Goal: Information Seeking & Learning: Learn about a topic

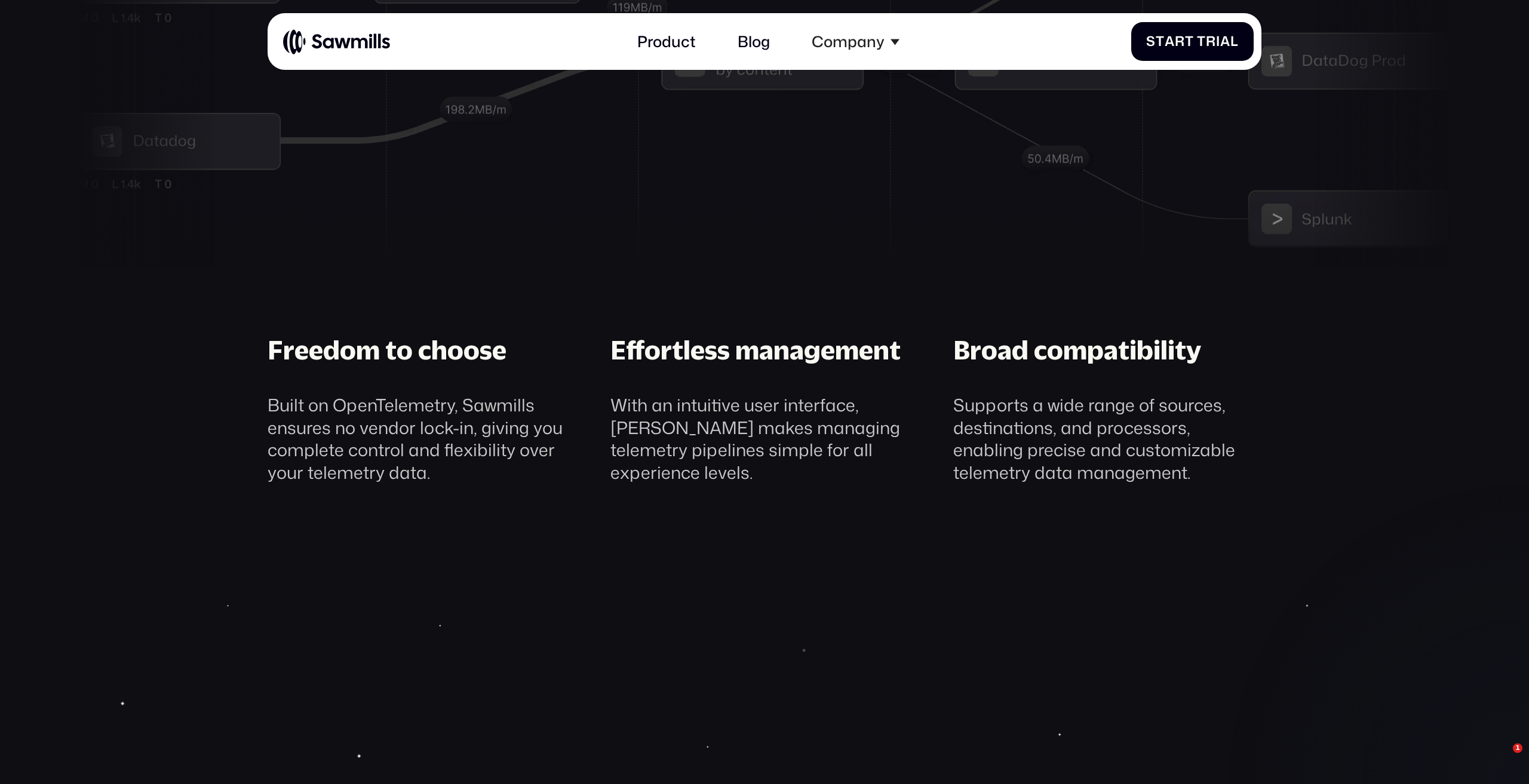
drag, startPoint x: 675, startPoint y: 560, endPoint x: 696, endPoint y: 494, distance: 69.3
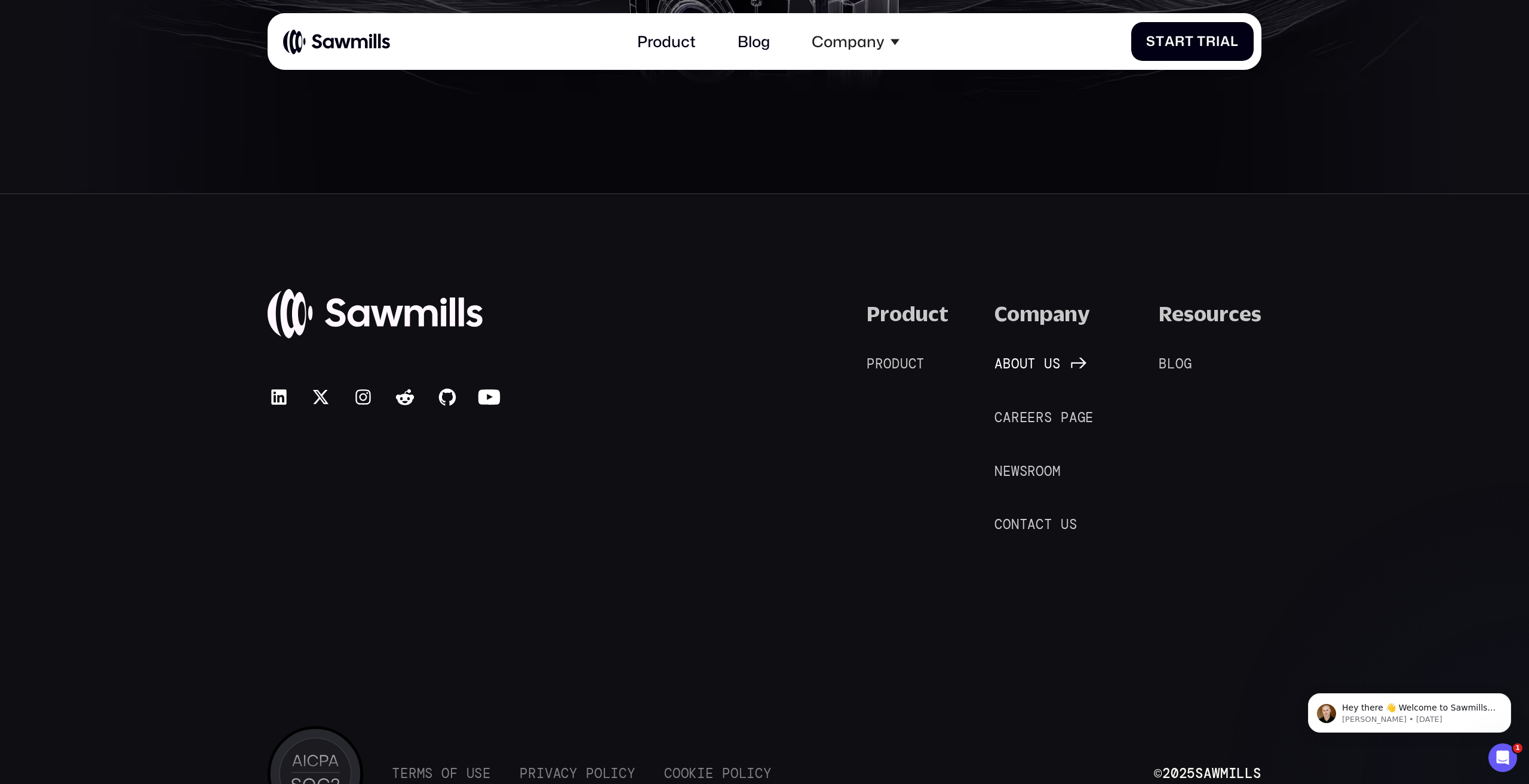
scroll to position [8530, 0]
click at [1039, 415] on span "r" at bounding box center [1039, 420] width 8 height 16
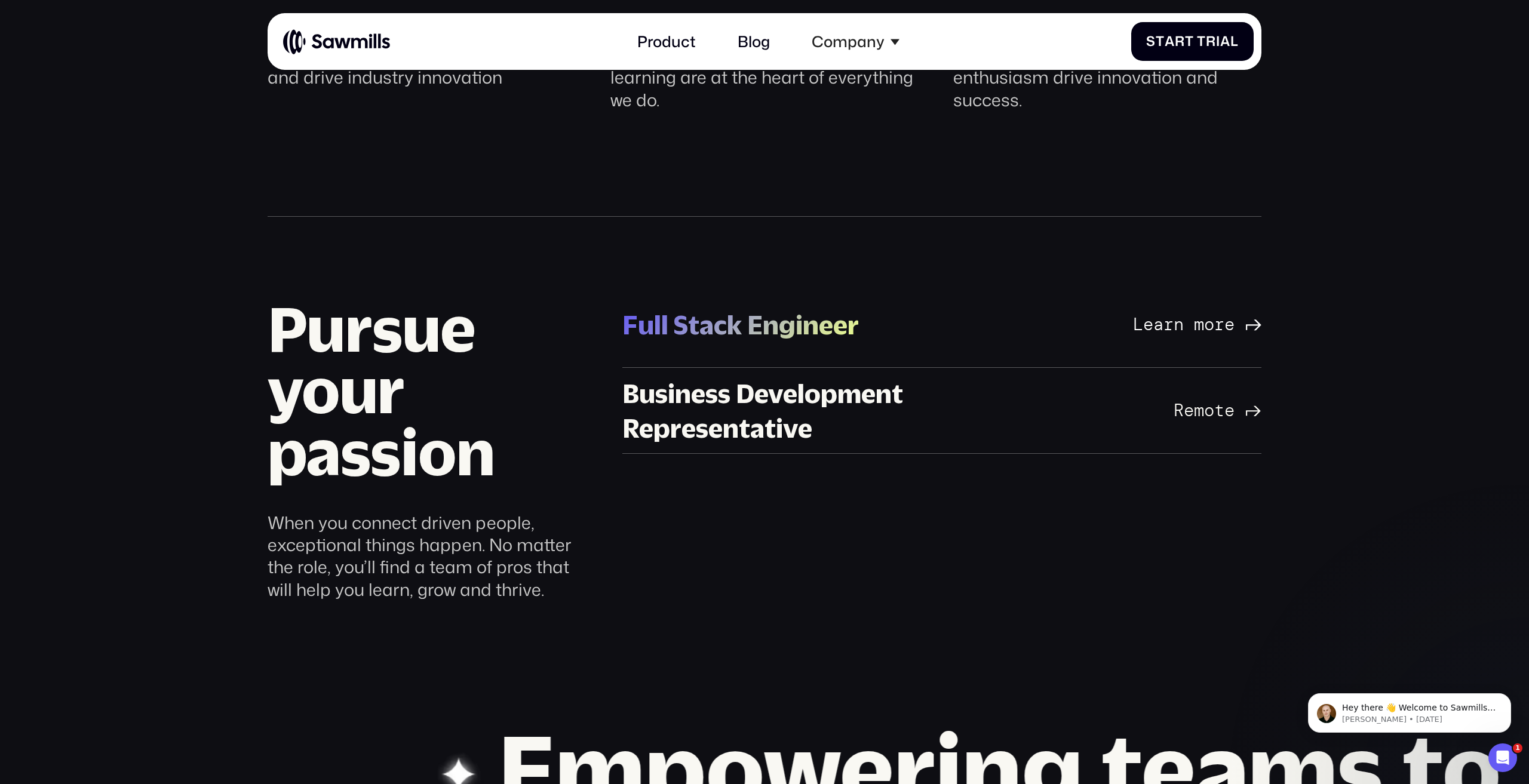
scroll to position [1119, 0]
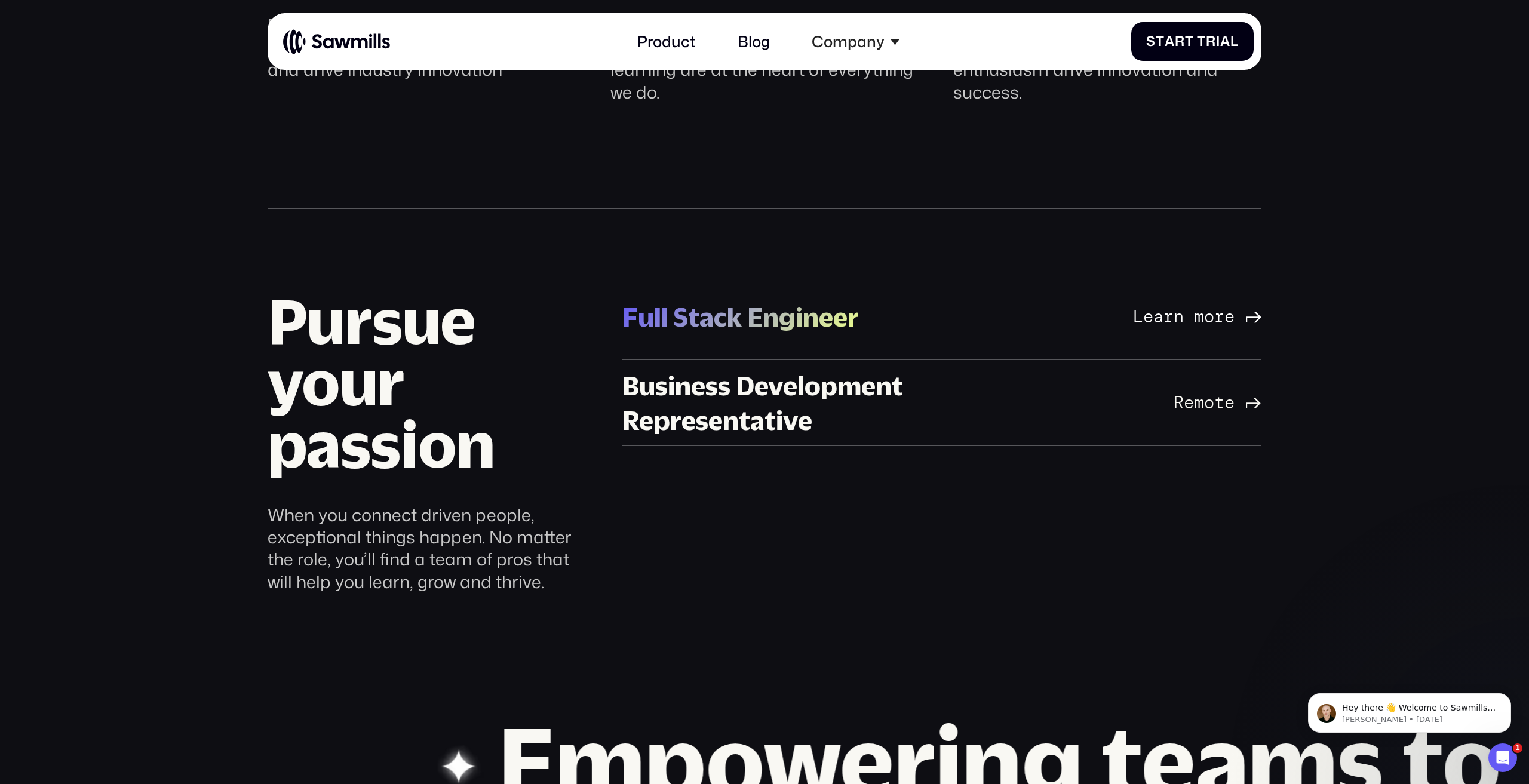
click at [973, 342] on link "Full Stack Engineer Full Stack Engineer San Francisco Bay Area Learn more San F…" at bounding box center [941, 317] width 639 height 86
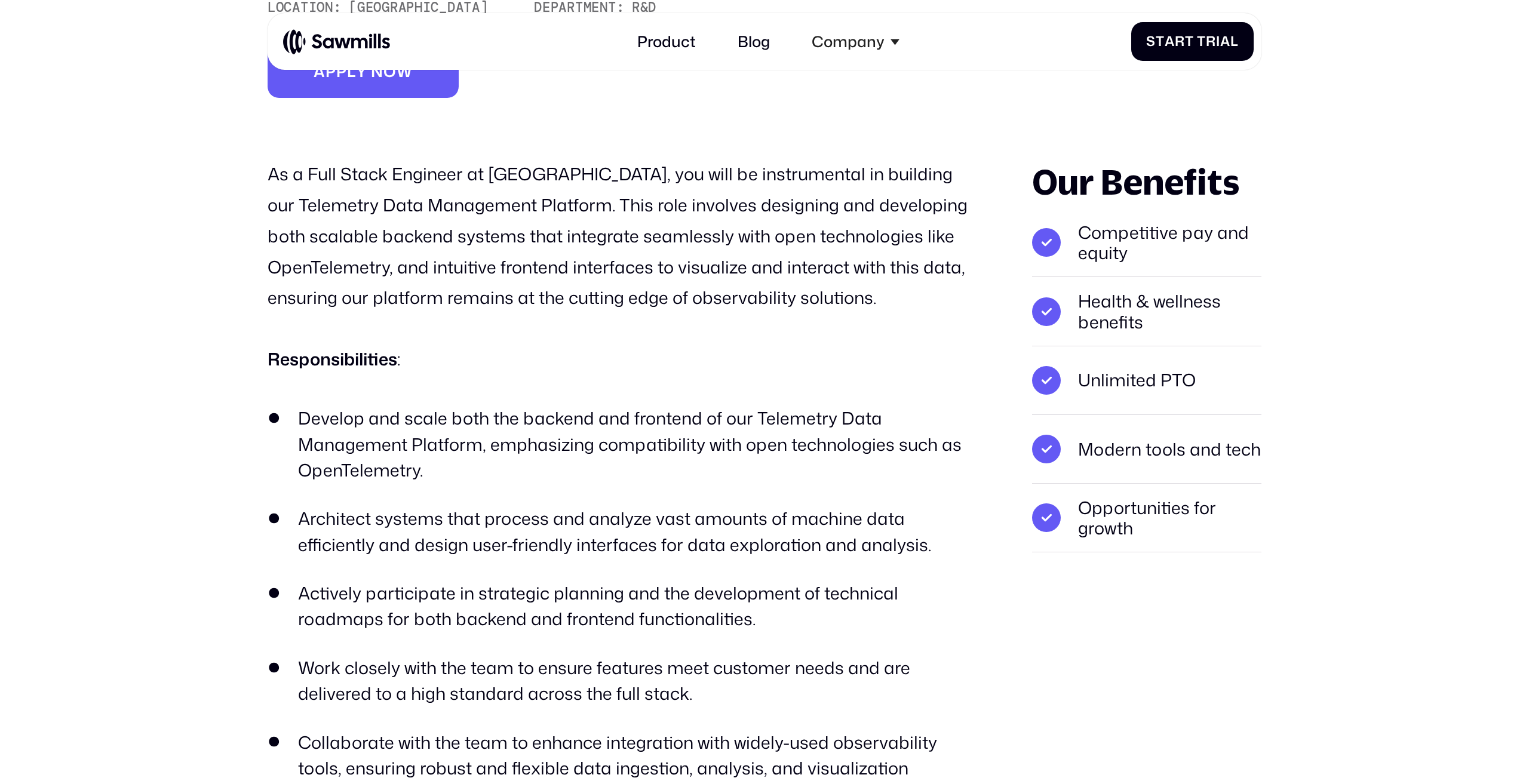
scroll to position [330, 0]
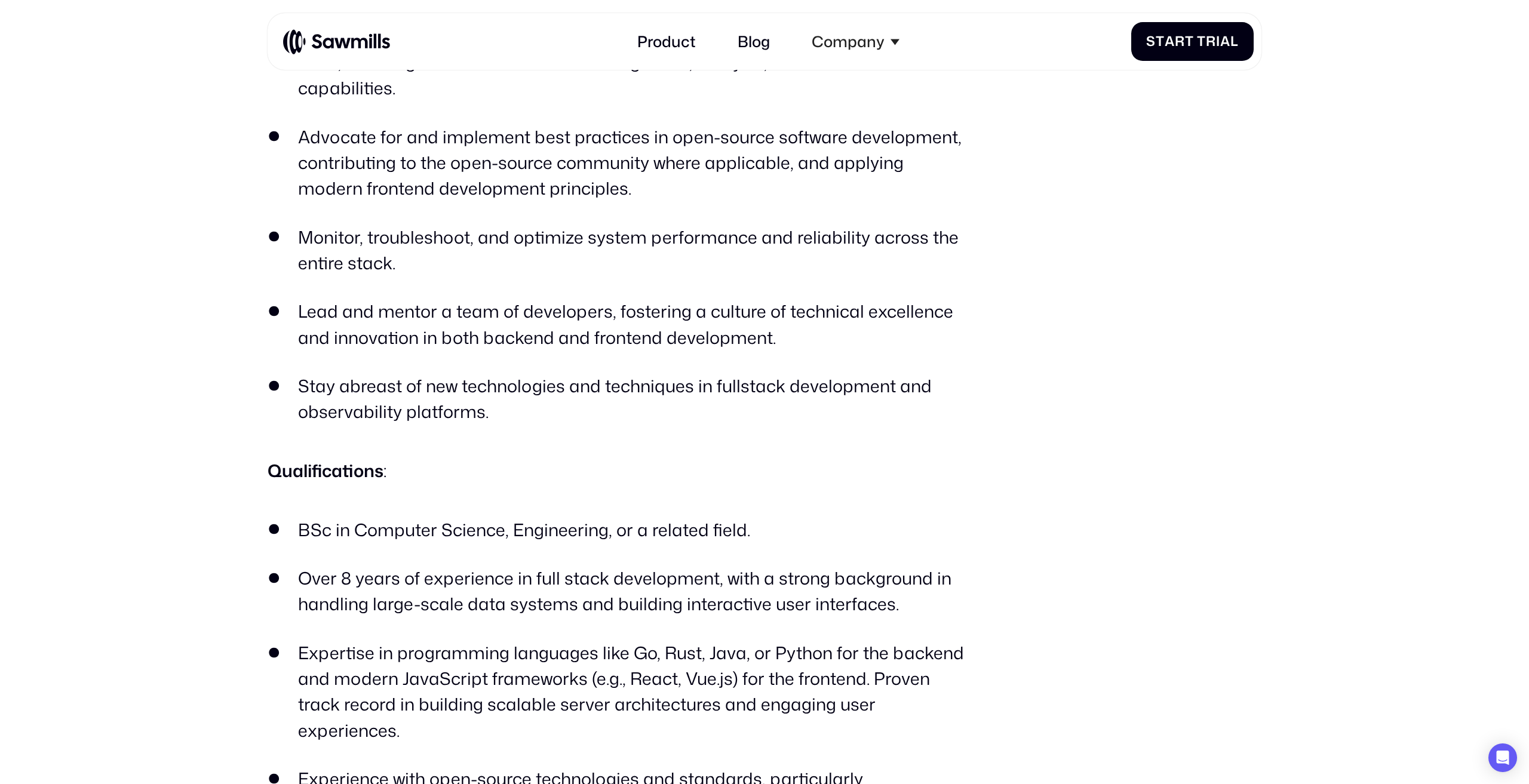
drag, startPoint x: 608, startPoint y: 661, endPoint x: 593, endPoint y: 807, distance: 146.8
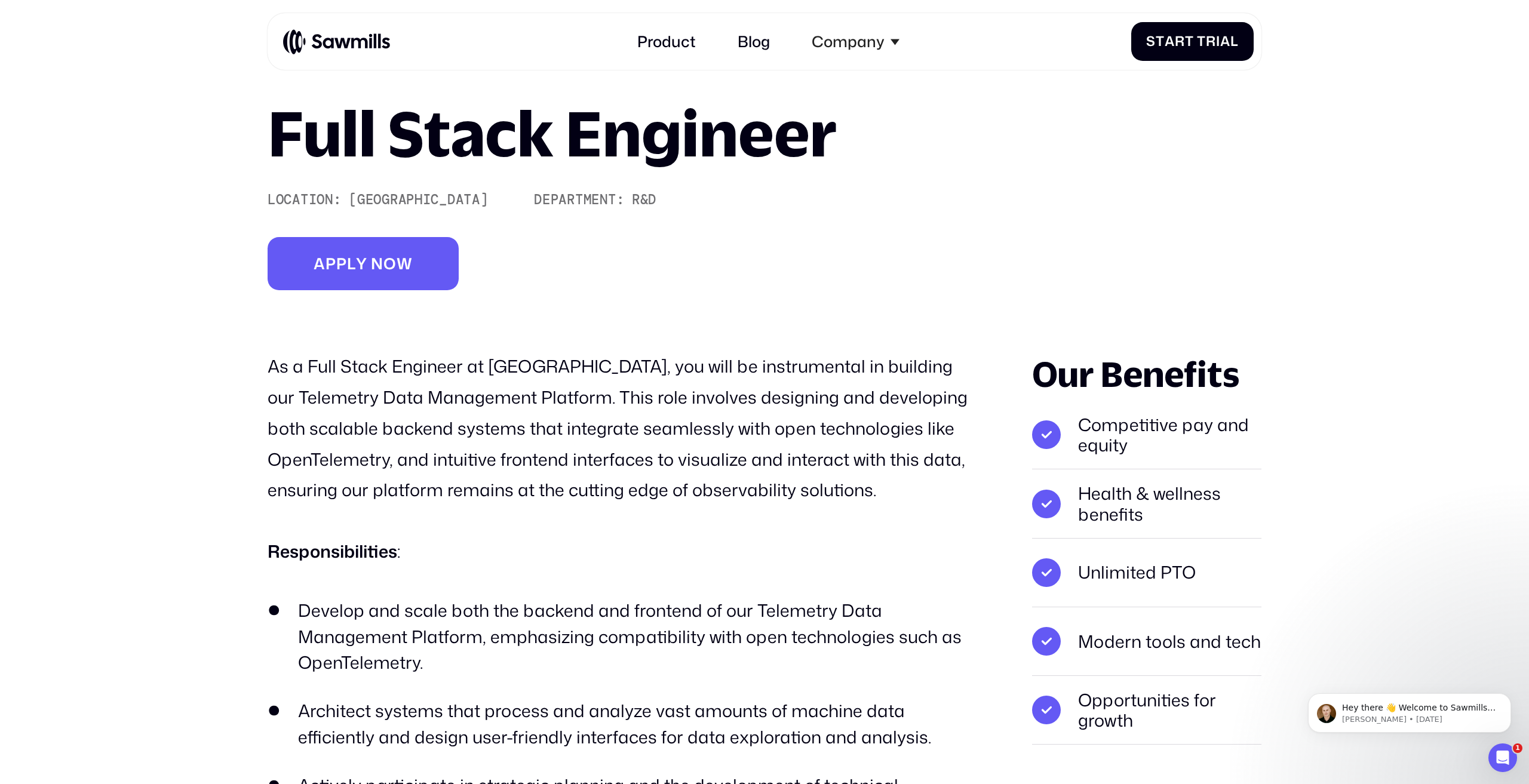
scroll to position [107, 0]
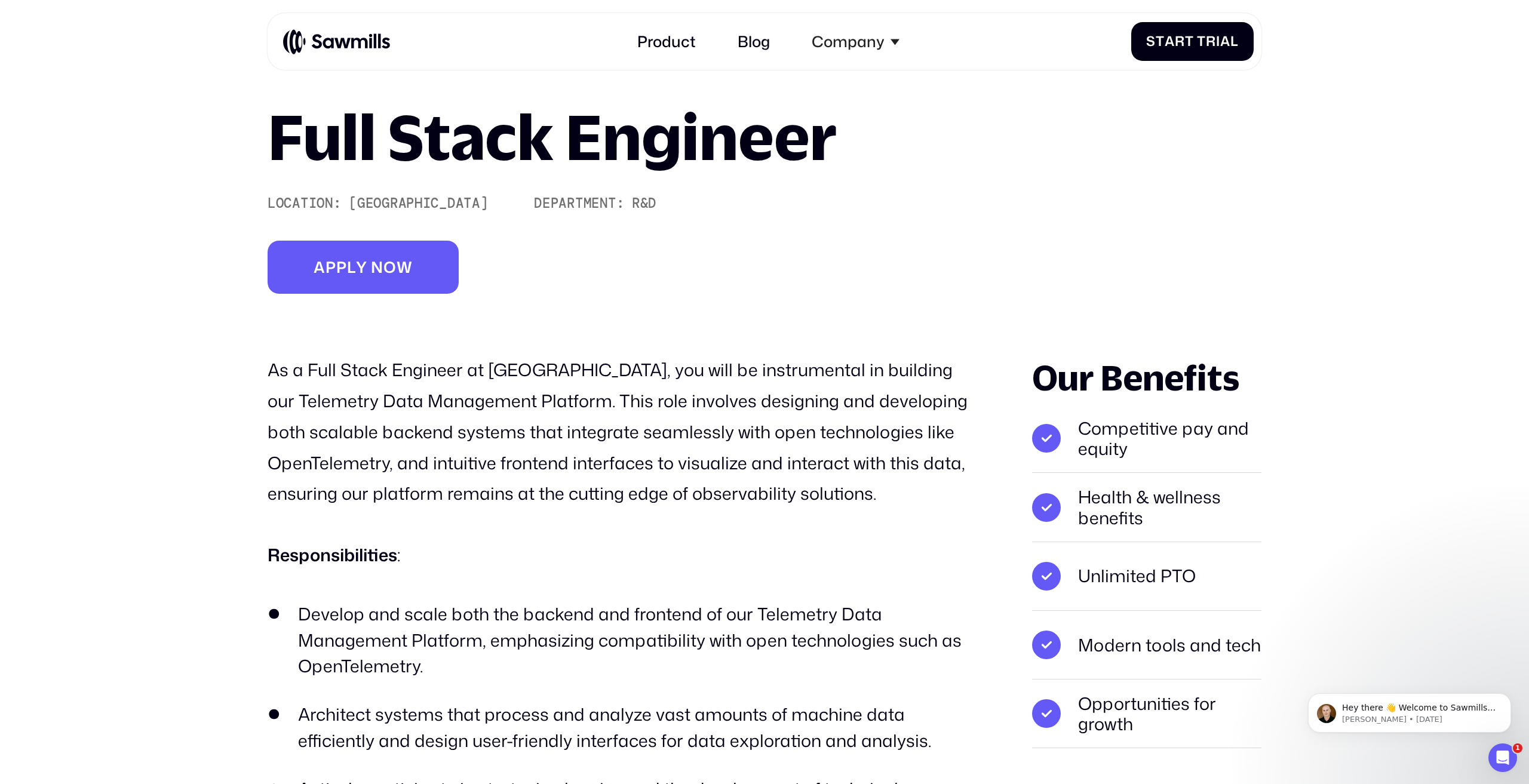
click at [484, 437] on p "As a Full Stack Engineer at [GEOGRAPHIC_DATA], you will be instrumental in buil…" at bounding box center [619, 431] width 703 height 155
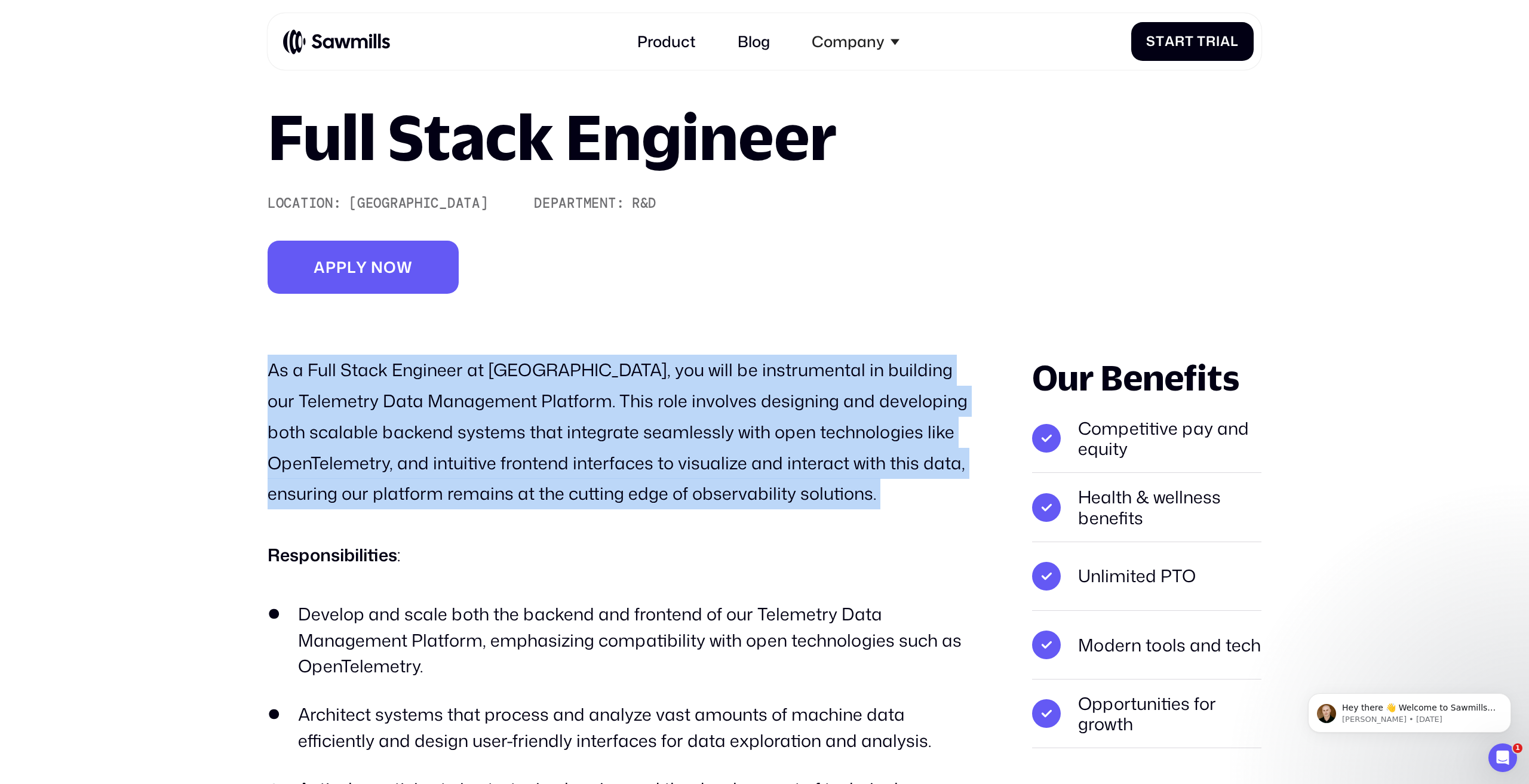
click at [484, 437] on p "As a Full Stack Engineer at [GEOGRAPHIC_DATA], you will be instrumental in buil…" at bounding box center [619, 431] width 703 height 155
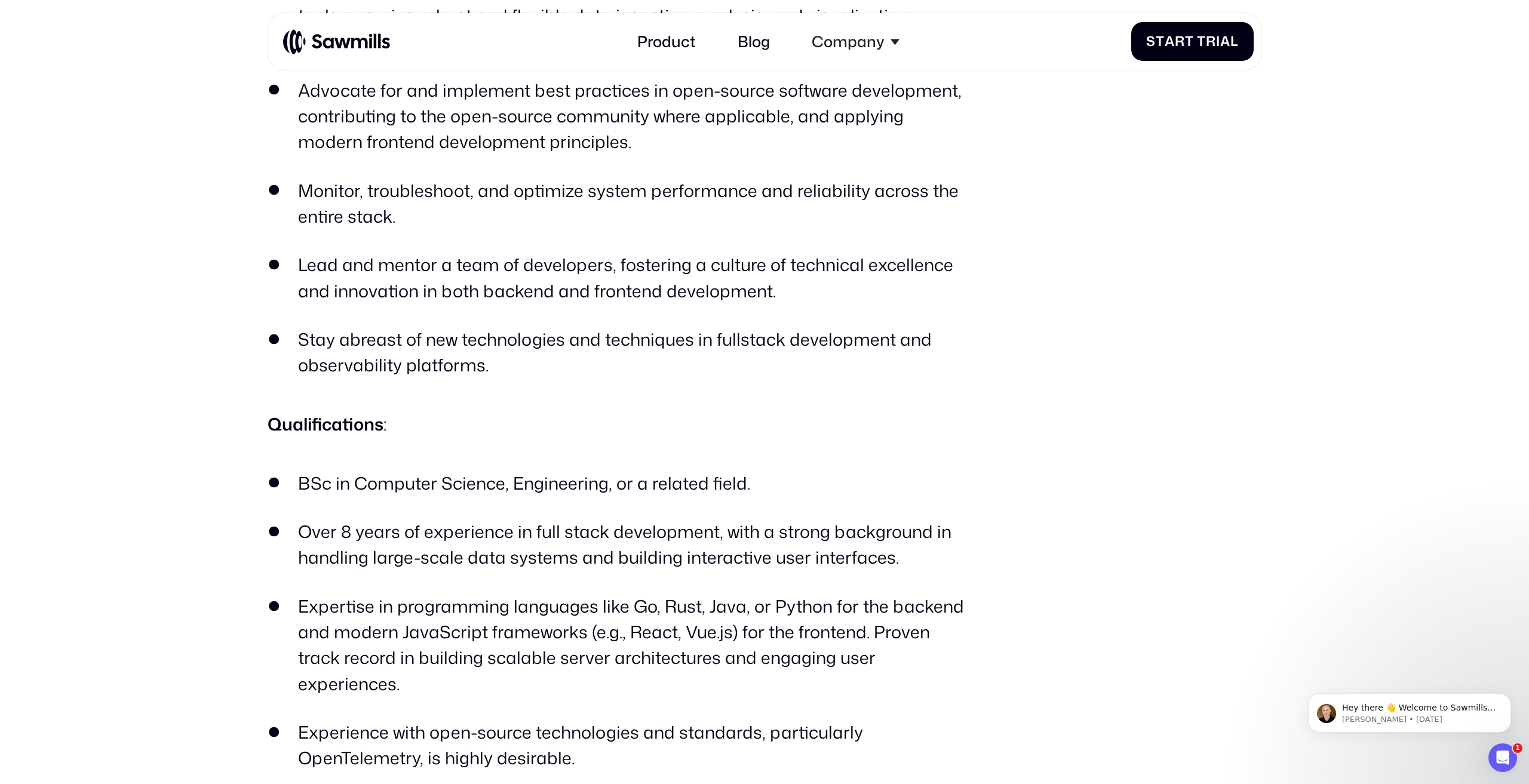
scroll to position [1044, 0]
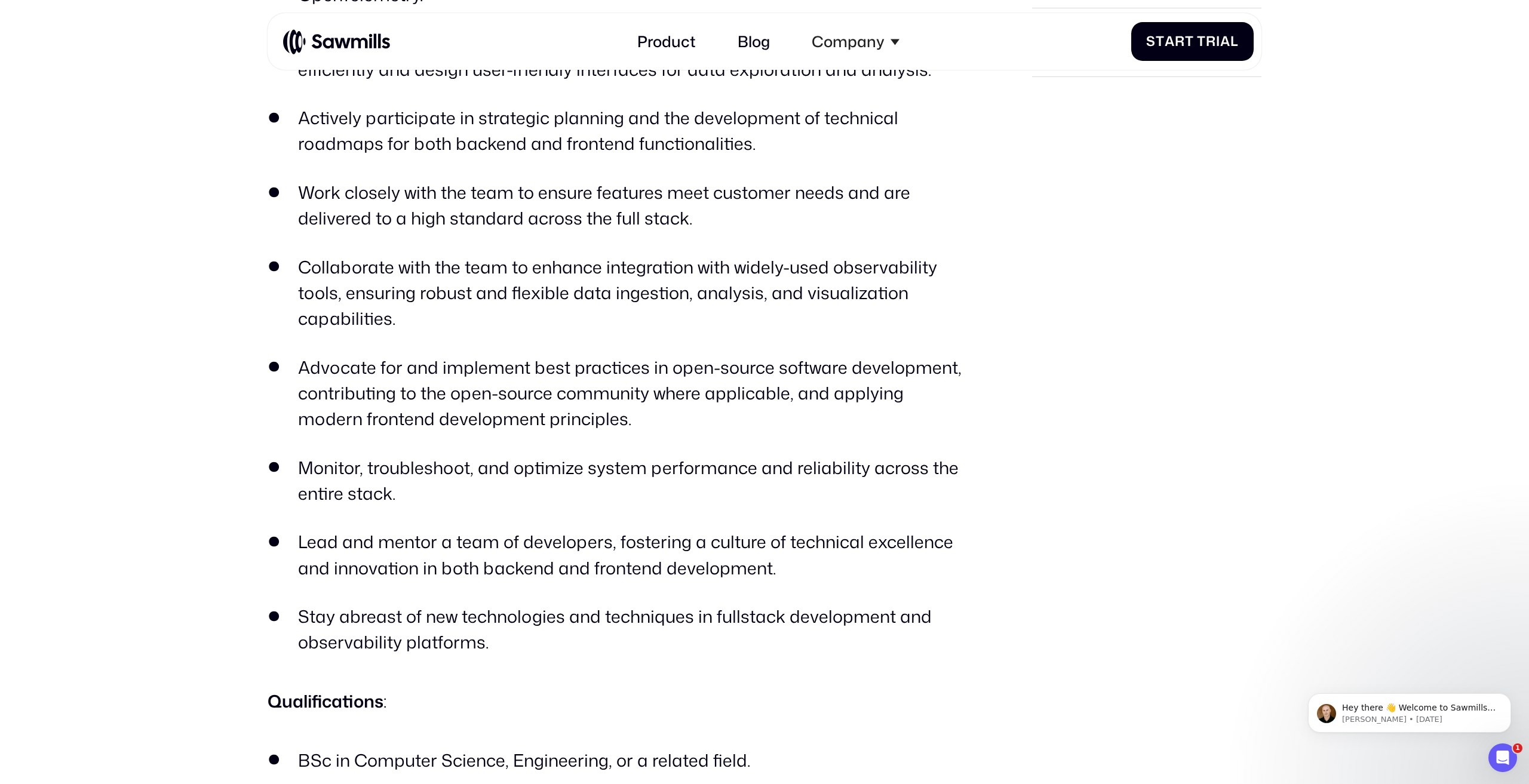
click at [564, 365] on li "Advocate for and implement best practices in open-source software development, …" at bounding box center [619, 393] width 703 height 78
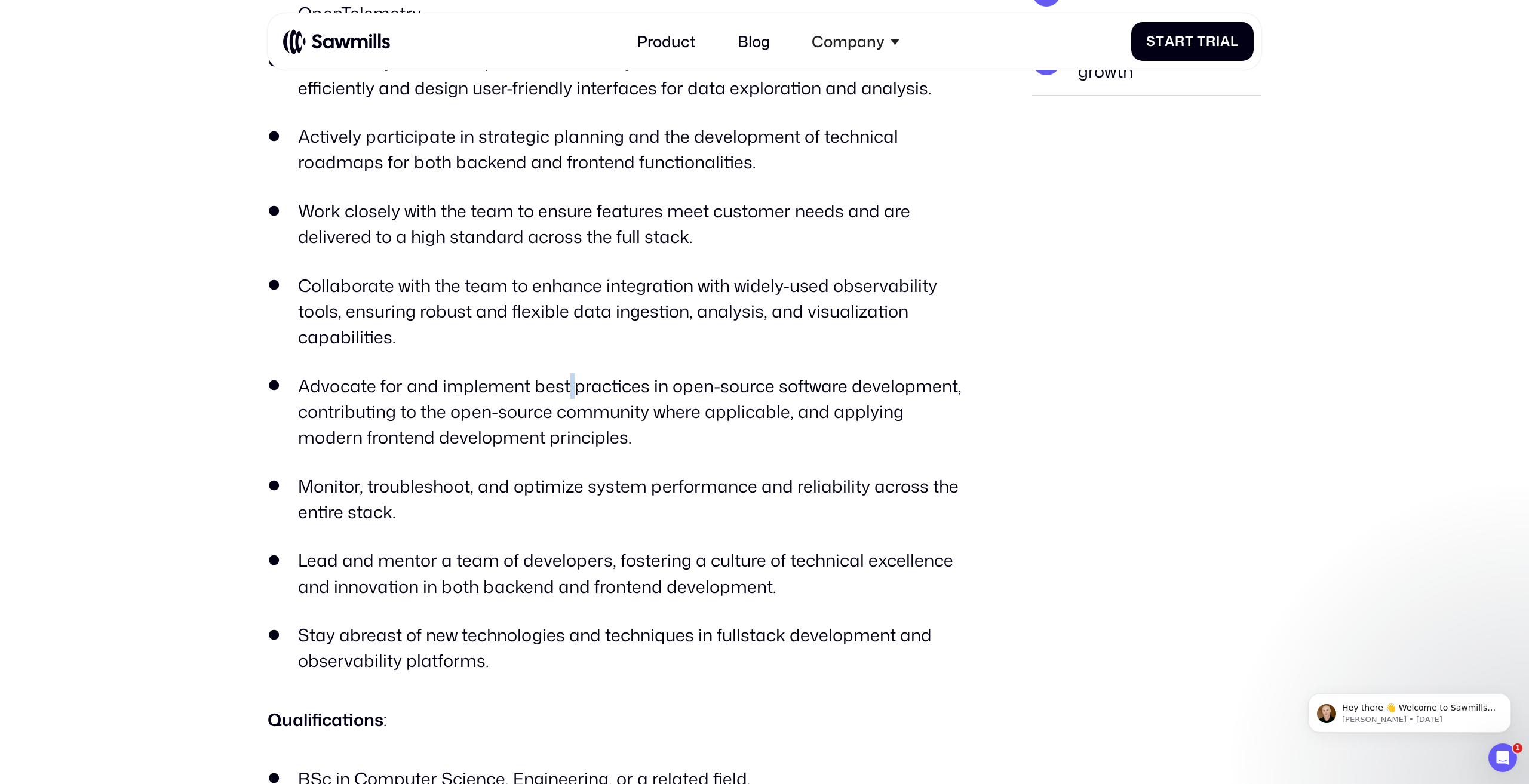
click at [564, 365] on ul "Develop and scale both the backend and frontend of our Telemetry Data Managemen…" at bounding box center [619, 311] width 703 height 725
click at [555, 391] on li "Advocate for and implement best practices in open-source software development, …" at bounding box center [619, 413] width 703 height 78
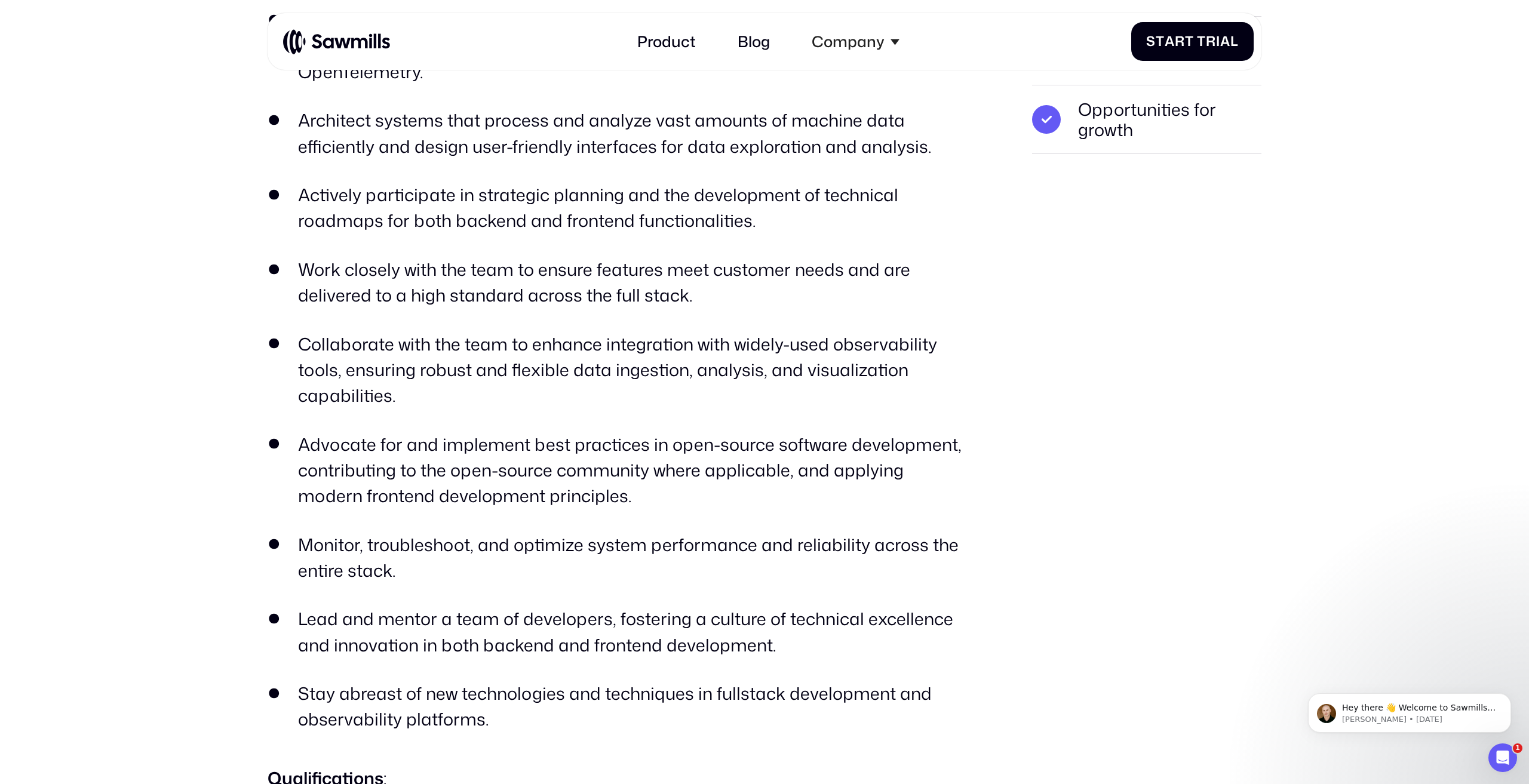
scroll to position [699, 0]
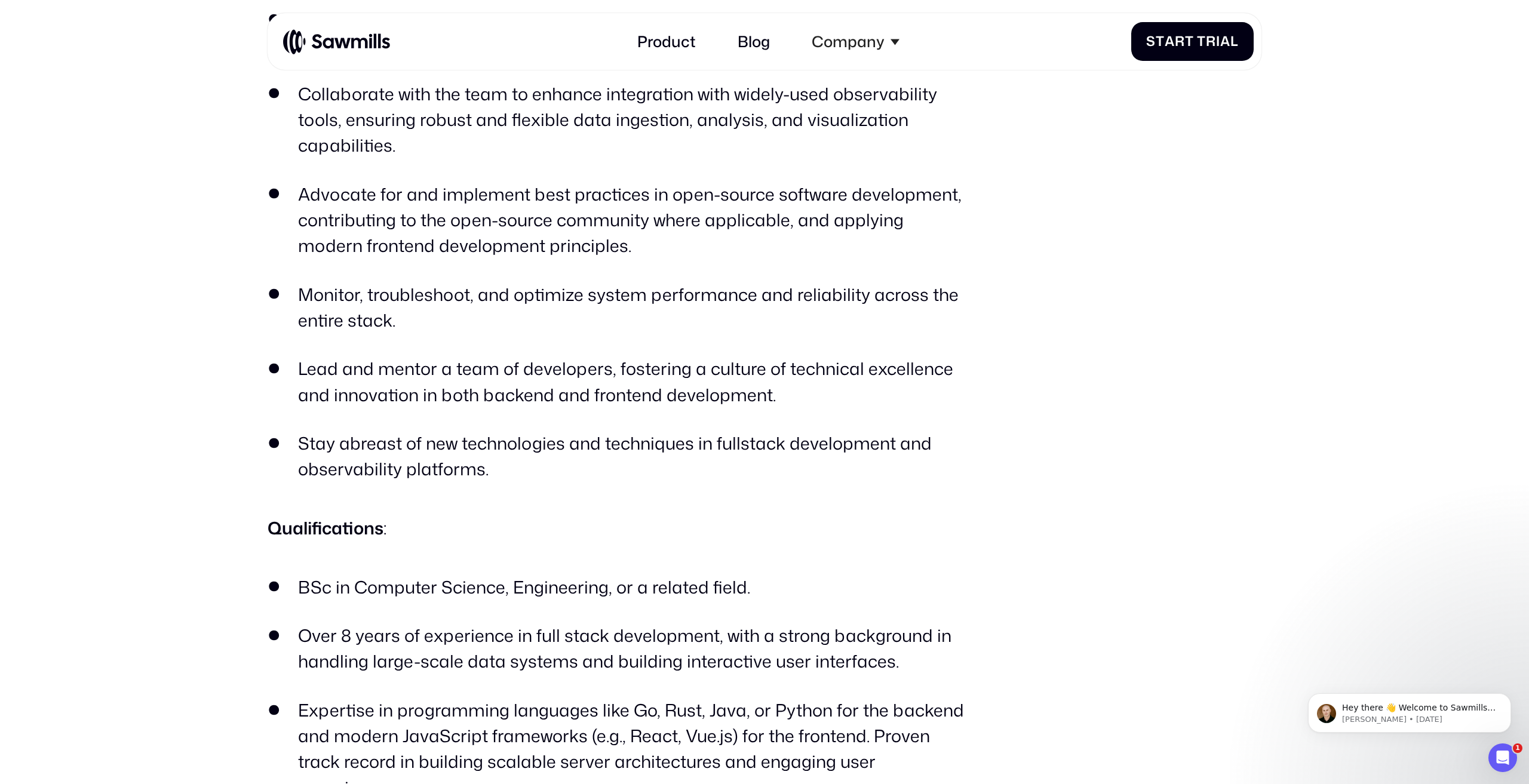
click at [437, 411] on ul "Develop and scale both the backend and frontend of our Telemetry Data Managemen…" at bounding box center [619, 119] width 703 height 725
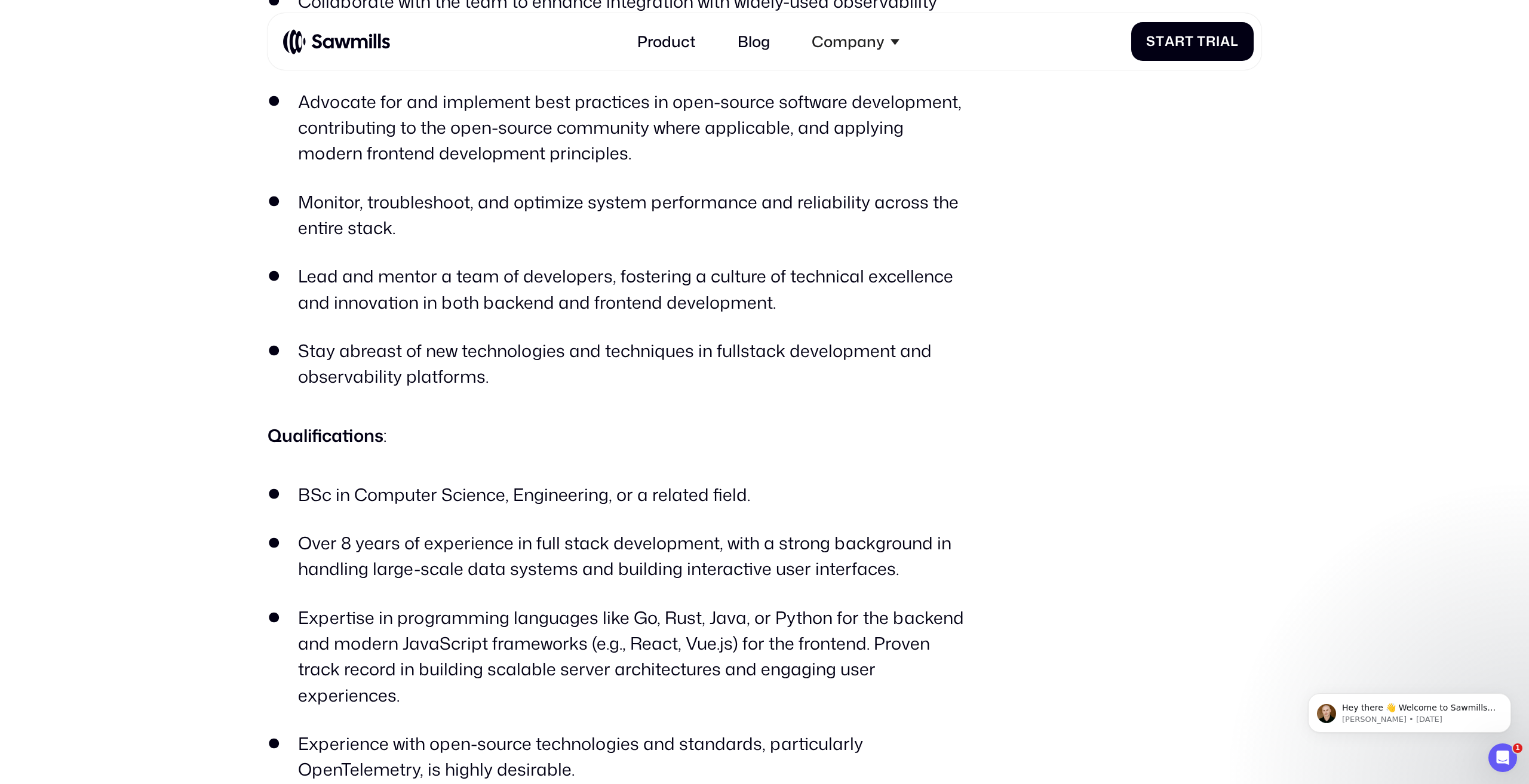
scroll to position [164, 0]
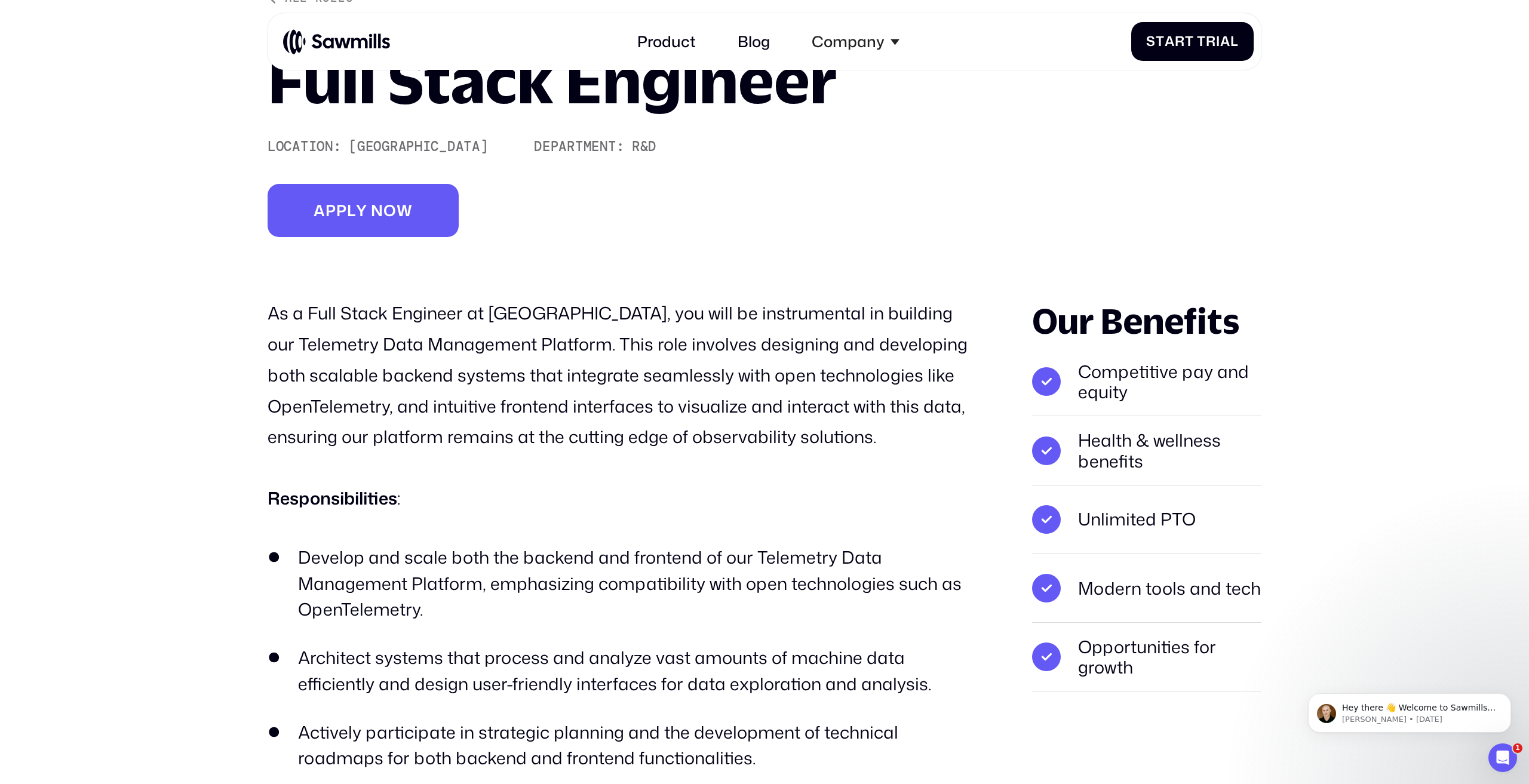
click at [1109, 380] on li "Competitive pay and equity" at bounding box center [1146, 382] width 229 height 69
click at [553, 340] on p "As a Full Stack Engineer at [GEOGRAPHIC_DATA], you will be instrumental in buil…" at bounding box center [619, 375] width 703 height 155
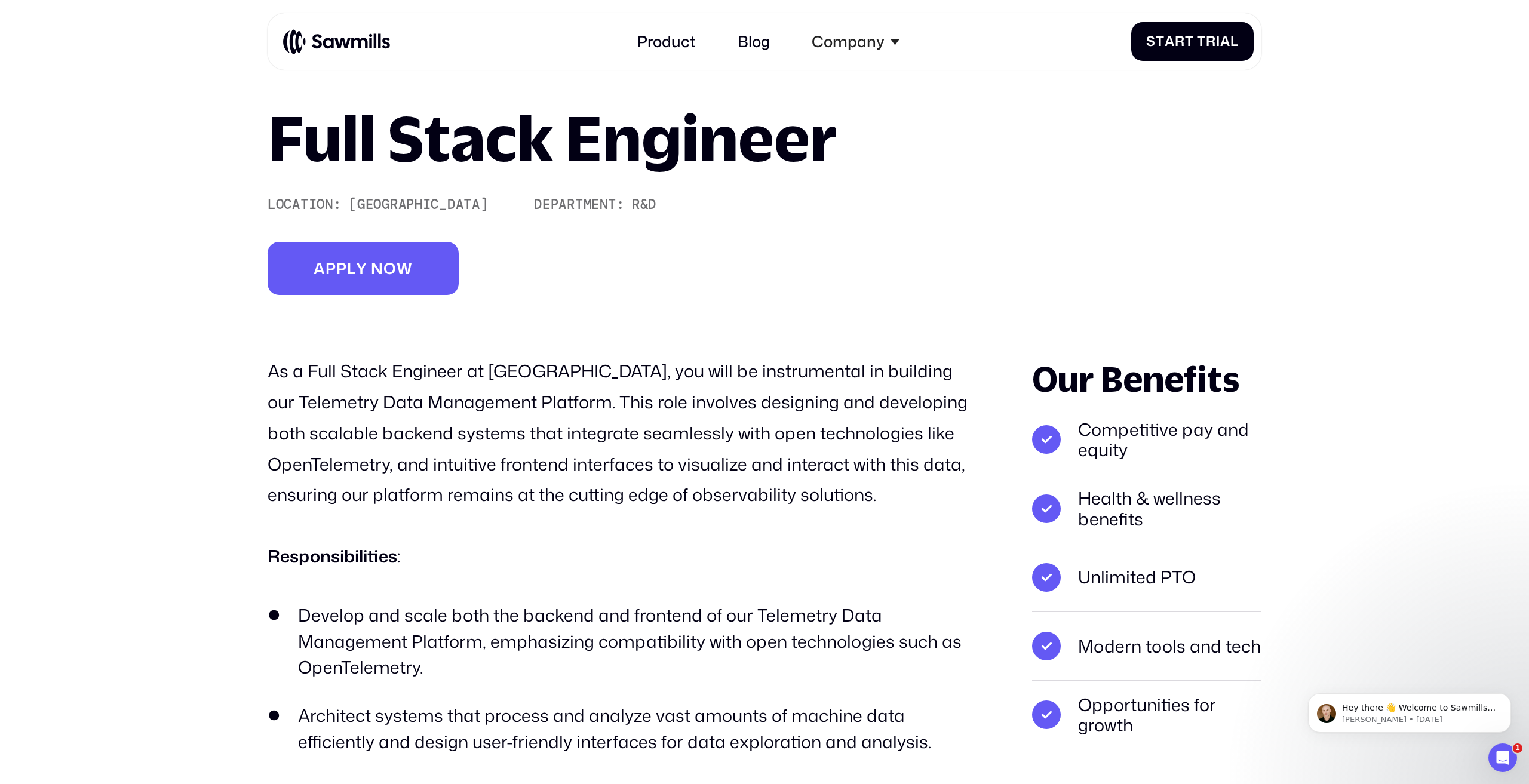
scroll to position [0, 0]
